Goal: Information Seeking & Learning: Learn about a topic

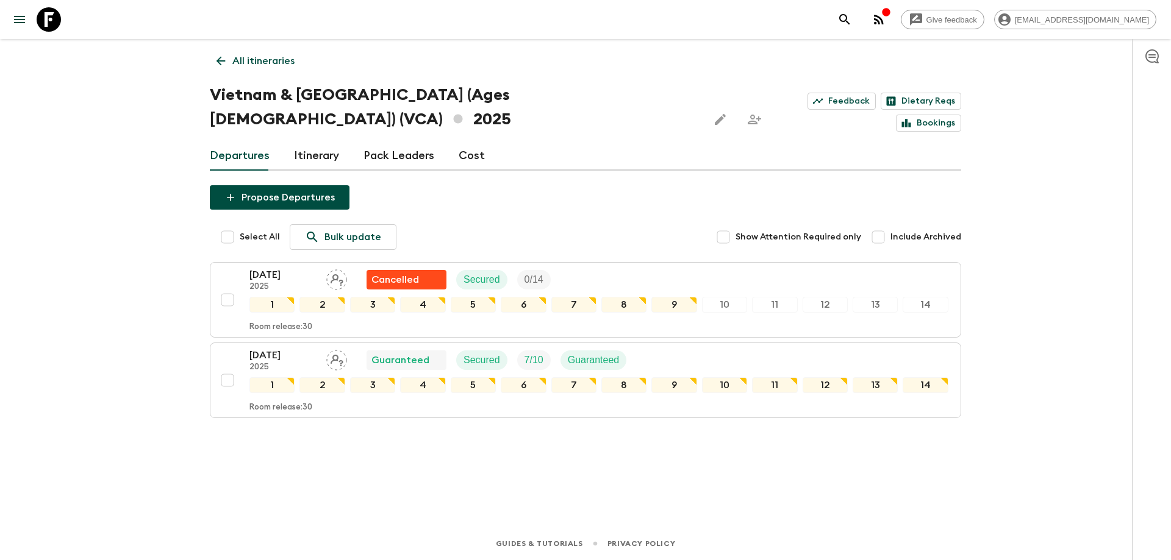
click at [886, 20] on icon "button" at bounding box center [879, 19] width 15 height 15
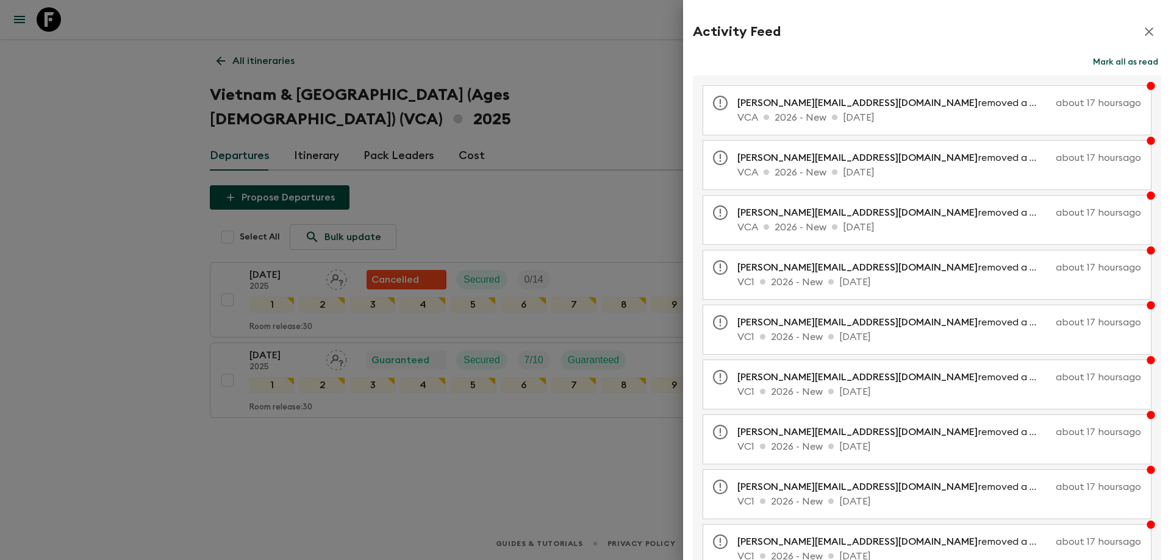
click at [1126, 26] on div "Activity Feed" at bounding box center [927, 32] width 468 height 24
click at [1142, 27] on icon "button" at bounding box center [1149, 31] width 15 height 15
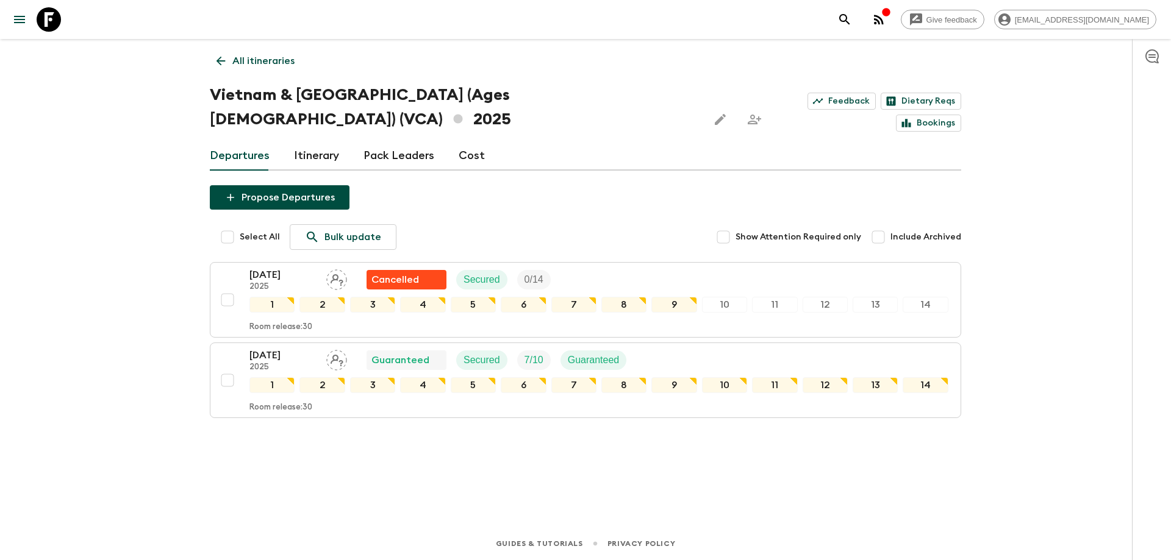
click at [891, 12] on button "button" at bounding box center [879, 19] width 24 height 24
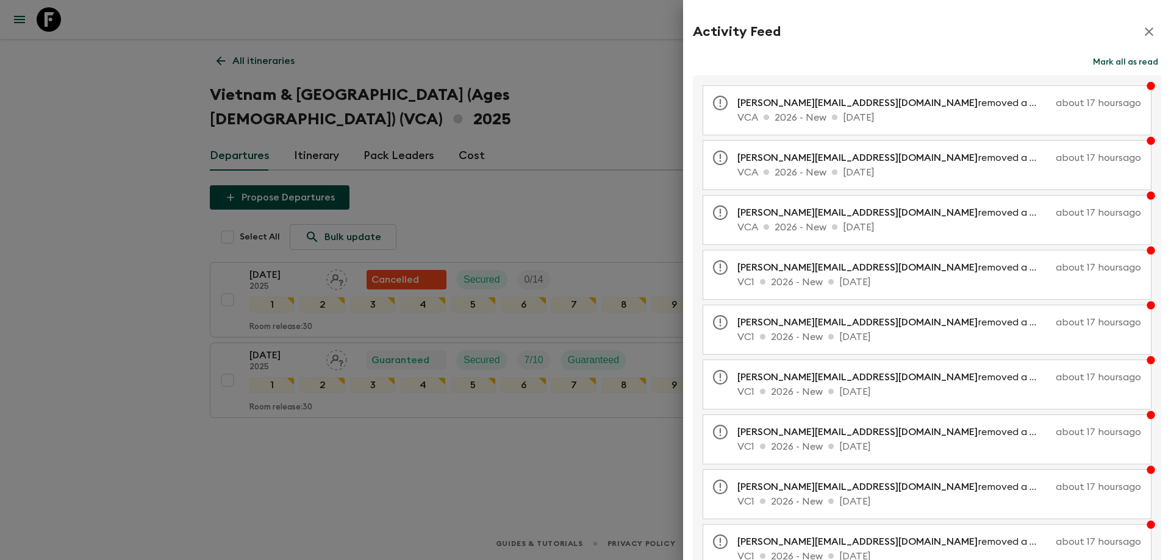
click at [1132, 63] on button "Mark all as read" at bounding box center [1125, 62] width 71 height 17
click at [1145, 34] on icon "button" at bounding box center [1149, 31] width 9 height 9
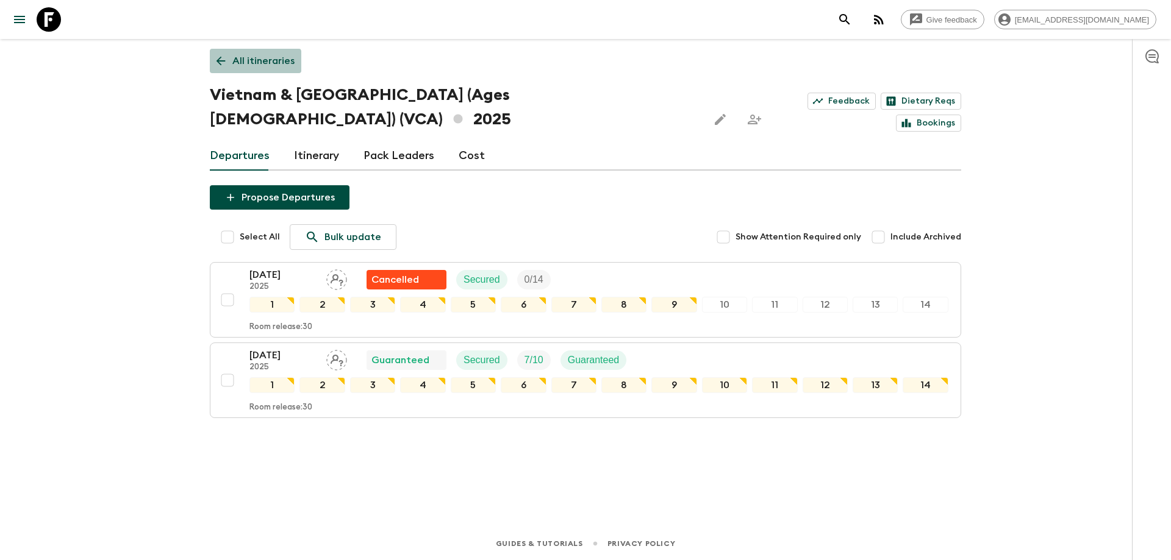
click at [215, 69] on link "All itineraries" at bounding box center [255, 61] width 91 height 24
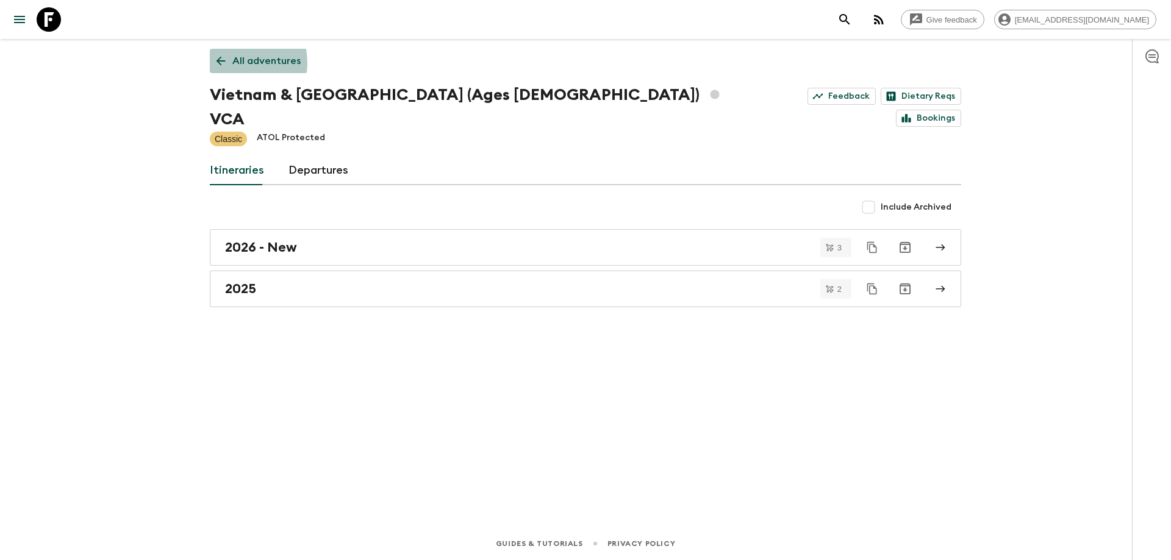
click at [230, 63] on link "All adventures" at bounding box center [259, 61] width 98 height 24
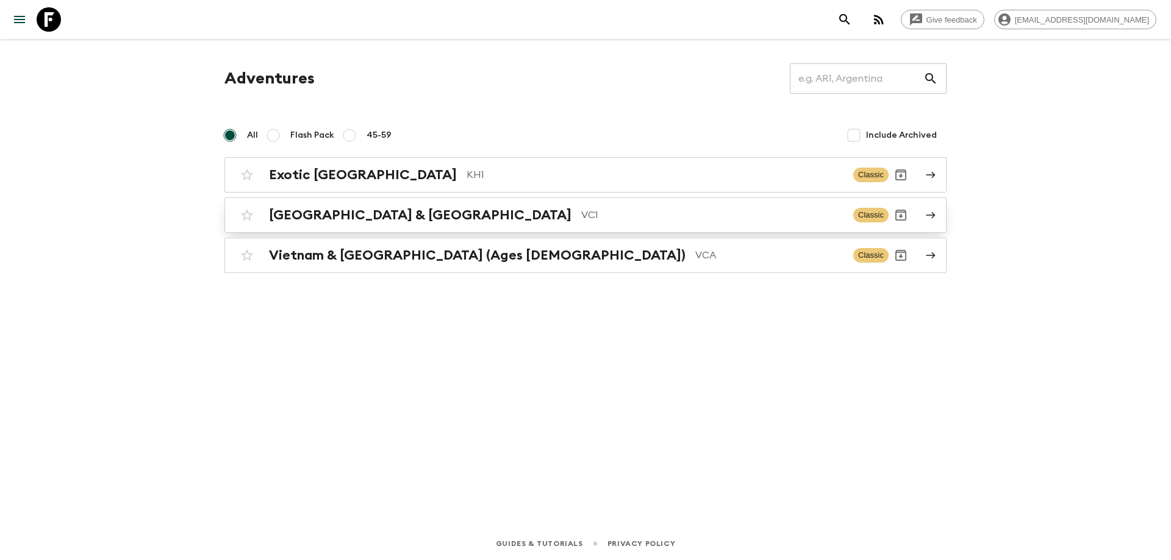
click at [381, 222] on h2 "[GEOGRAPHIC_DATA] & [GEOGRAPHIC_DATA]" at bounding box center [420, 215] width 303 height 16
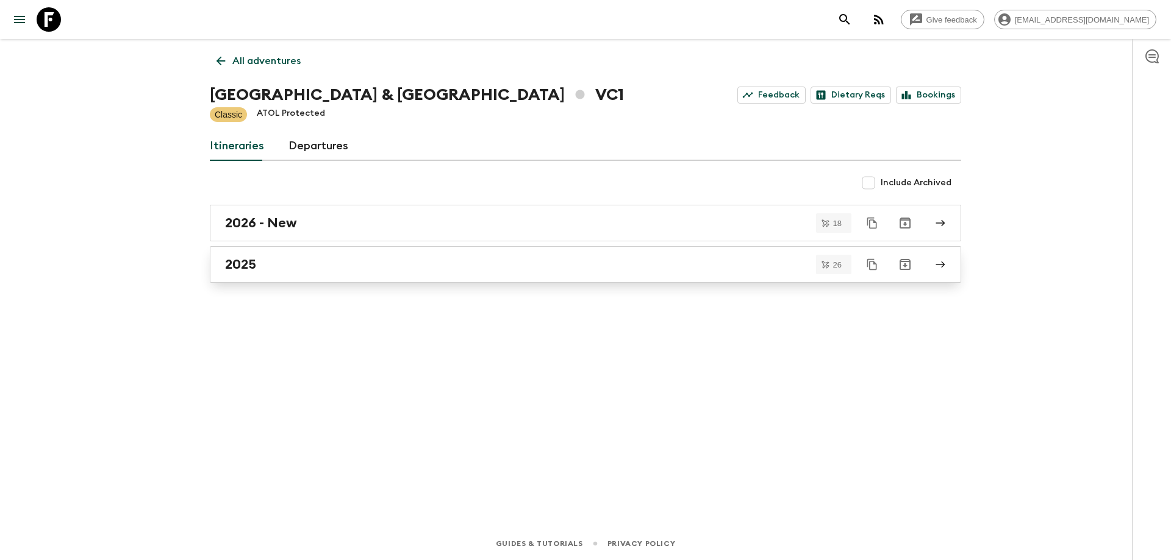
click at [282, 276] on link "2025" at bounding box center [585, 264] width 751 height 37
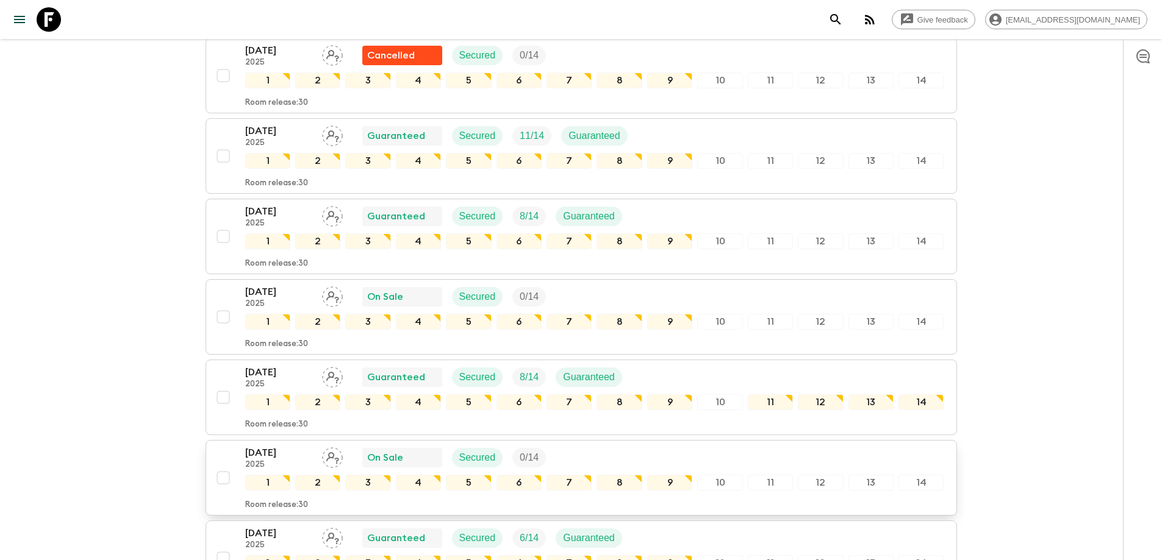
scroll to position [1145, 0]
